Goal: Find specific page/section: Find specific page/section

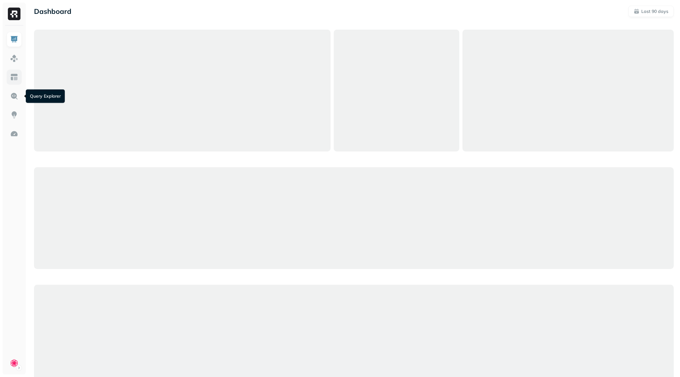
click at [14, 80] on img at bounding box center [14, 77] width 8 height 8
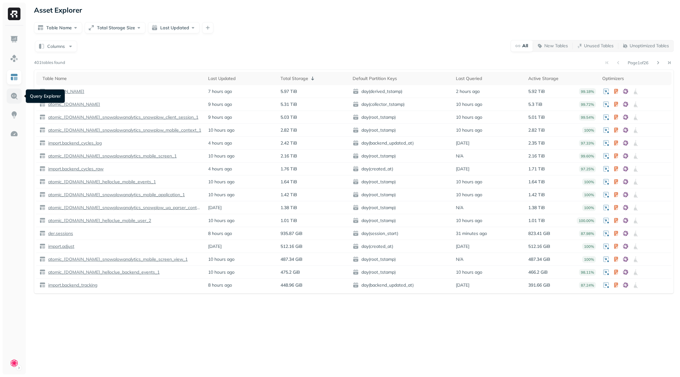
click at [13, 99] on img at bounding box center [14, 96] width 8 height 8
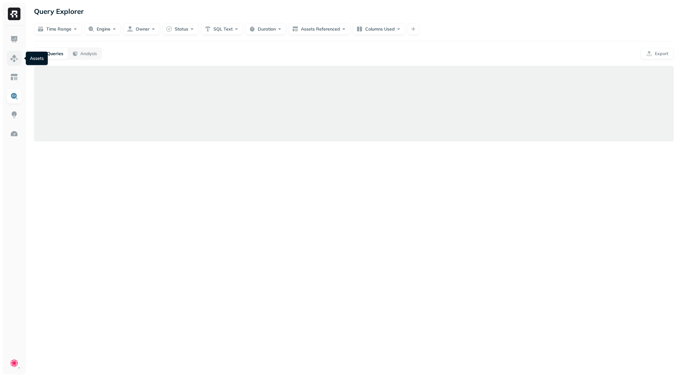
click at [15, 60] on img at bounding box center [14, 58] width 8 height 8
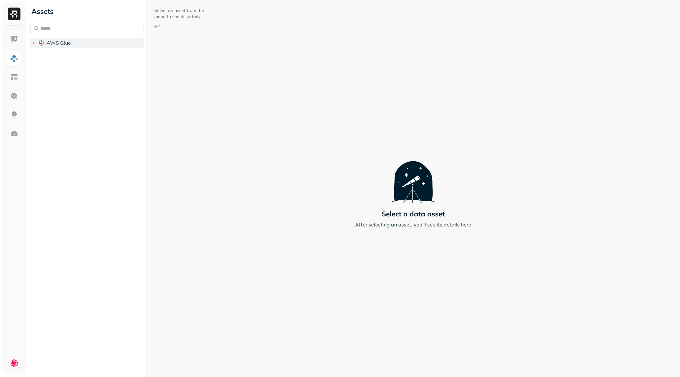
click at [33, 41] on icon "button" at bounding box center [33, 43] width 6 height 6
click at [40, 56] on icon "button" at bounding box center [40, 55] width 6 height 6
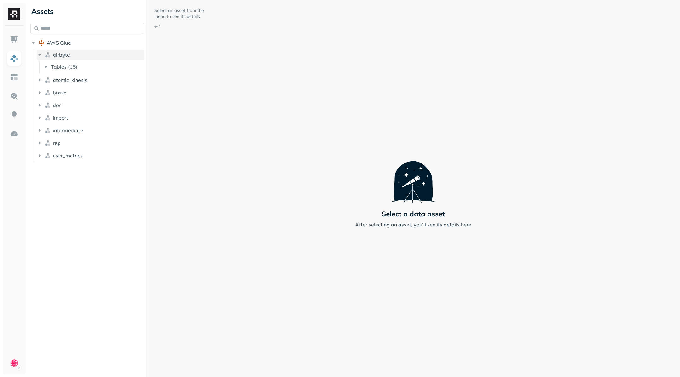
click at [40, 56] on icon "button" at bounding box center [40, 55] width 6 height 6
click at [39, 54] on icon "button" at bounding box center [39, 55] width 3 height 2
click at [41, 143] on icon "button" at bounding box center [40, 143] width 6 height 6
click at [46, 153] on icon "button" at bounding box center [46, 155] width 6 height 6
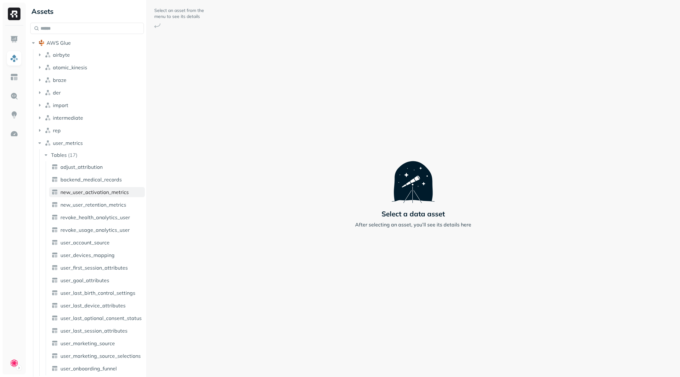
scroll to position [2, 0]
click at [40, 130] on icon "button" at bounding box center [40, 129] width 6 height 6
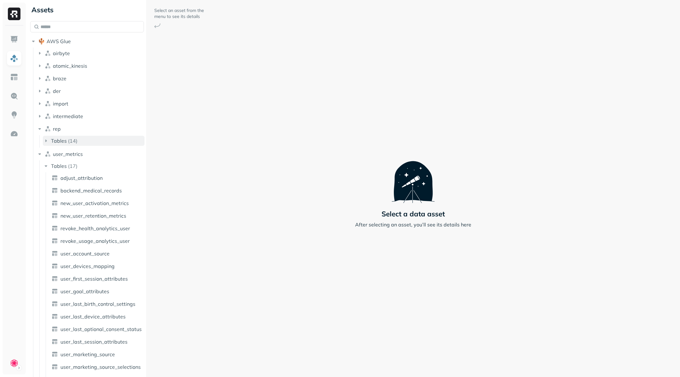
click at [45, 143] on icon "button" at bounding box center [46, 141] width 6 height 6
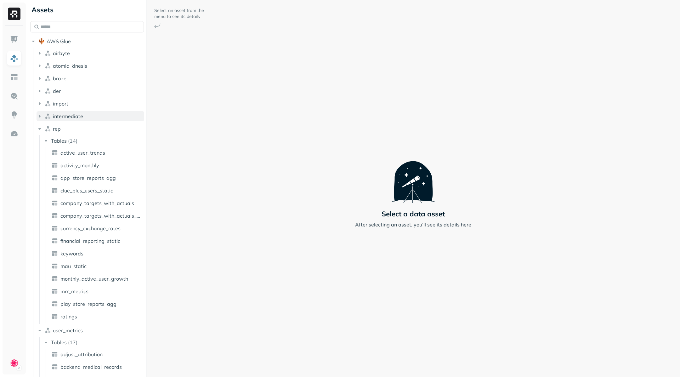
click at [39, 118] on icon "button" at bounding box center [40, 116] width 6 height 6
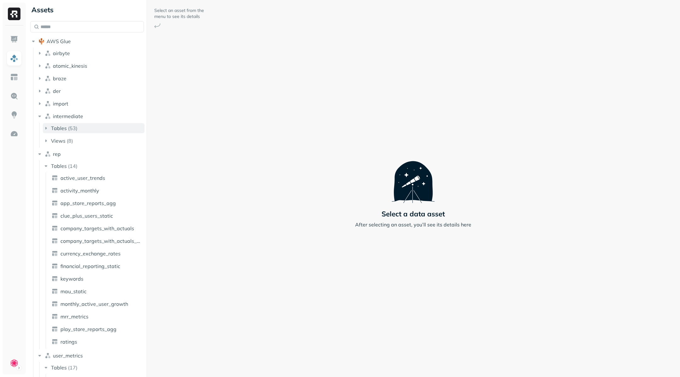
click at [46, 130] on icon "button" at bounding box center [46, 128] width 6 height 6
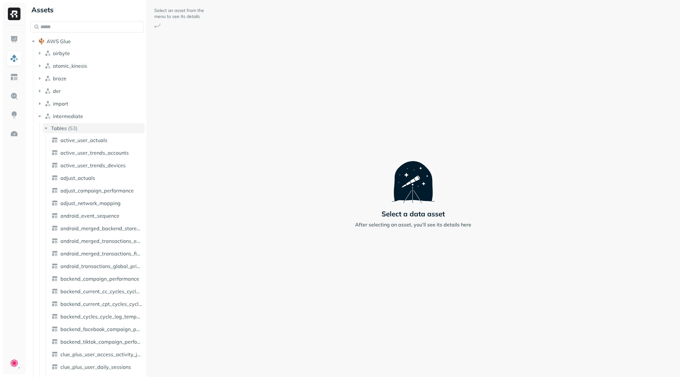
click at [46, 130] on icon "button" at bounding box center [46, 128] width 6 height 6
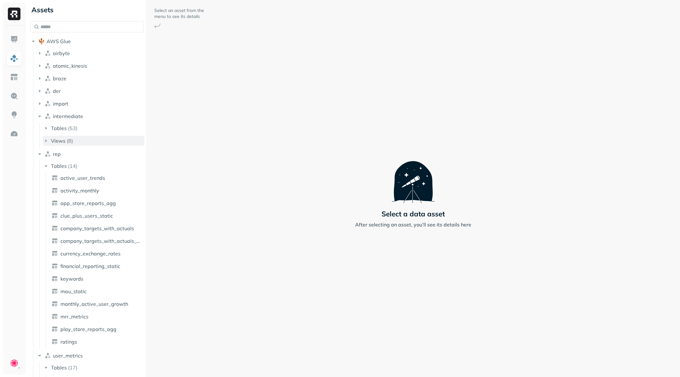
click at [46, 138] on icon "button" at bounding box center [46, 141] width 6 height 6
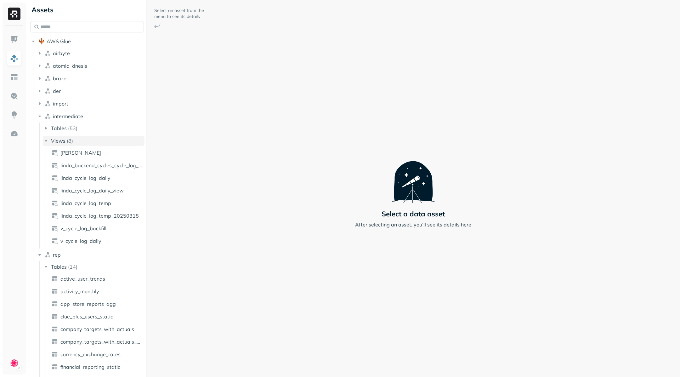
click at [46, 138] on icon "button" at bounding box center [46, 141] width 6 height 6
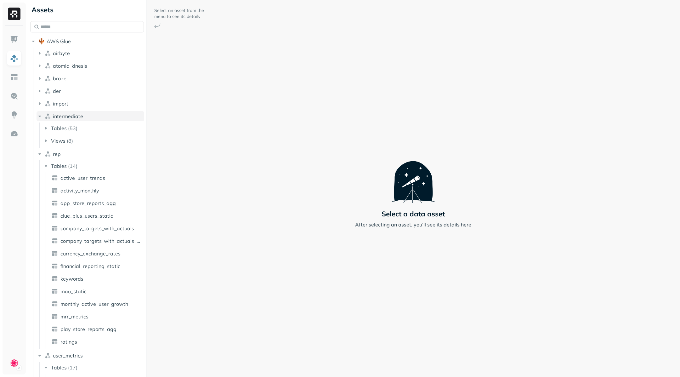
click at [41, 118] on icon "button" at bounding box center [40, 116] width 6 height 6
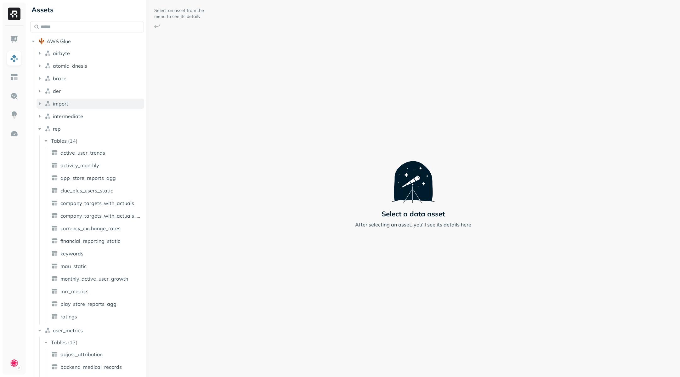
click at [41, 103] on icon "button" at bounding box center [40, 103] width 6 height 6
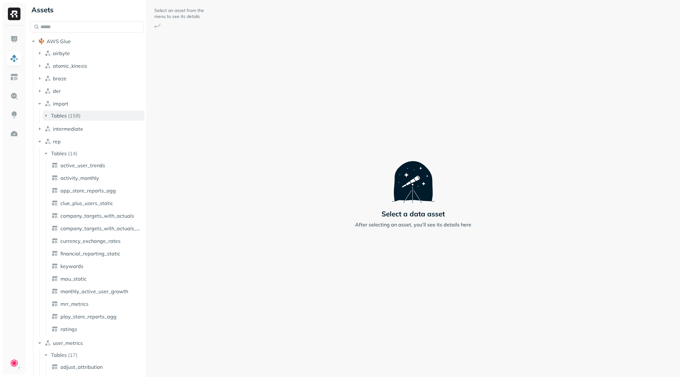
click at [45, 113] on icon "button" at bounding box center [46, 115] width 6 height 6
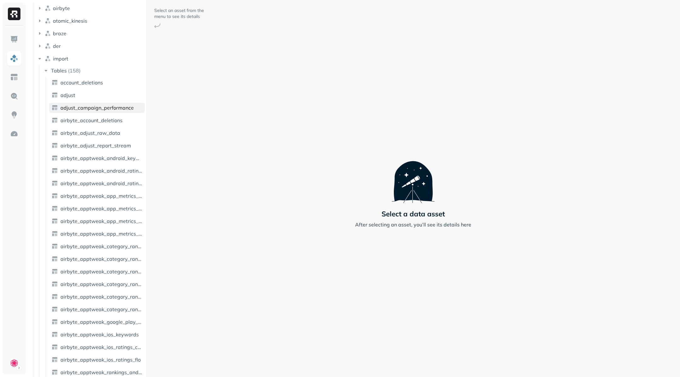
scroll to position [0, 0]
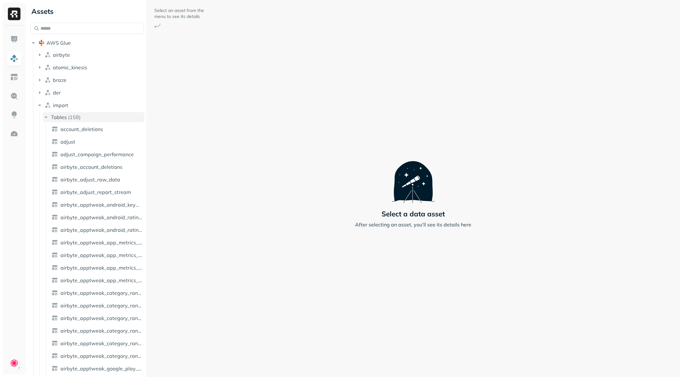
click at [44, 117] on icon "button" at bounding box center [46, 117] width 6 height 6
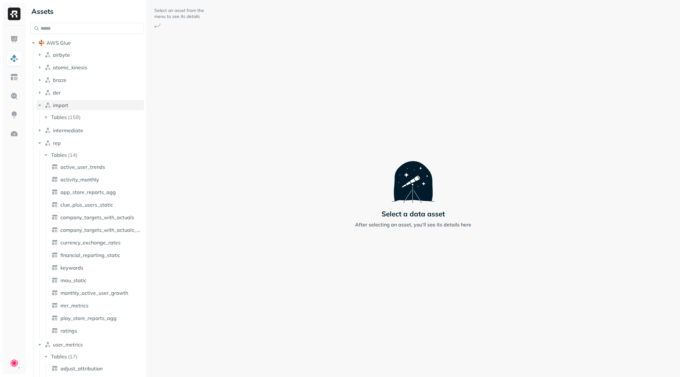
click at [42, 105] on icon "button" at bounding box center [40, 105] width 6 height 6
